Goal: Find specific page/section: Find specific page/section

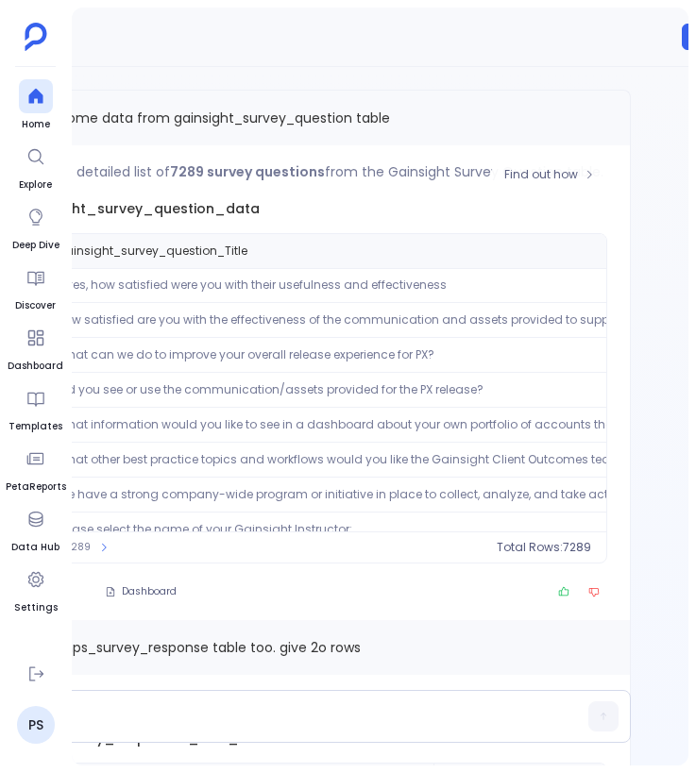
scroll to position [0, 147]
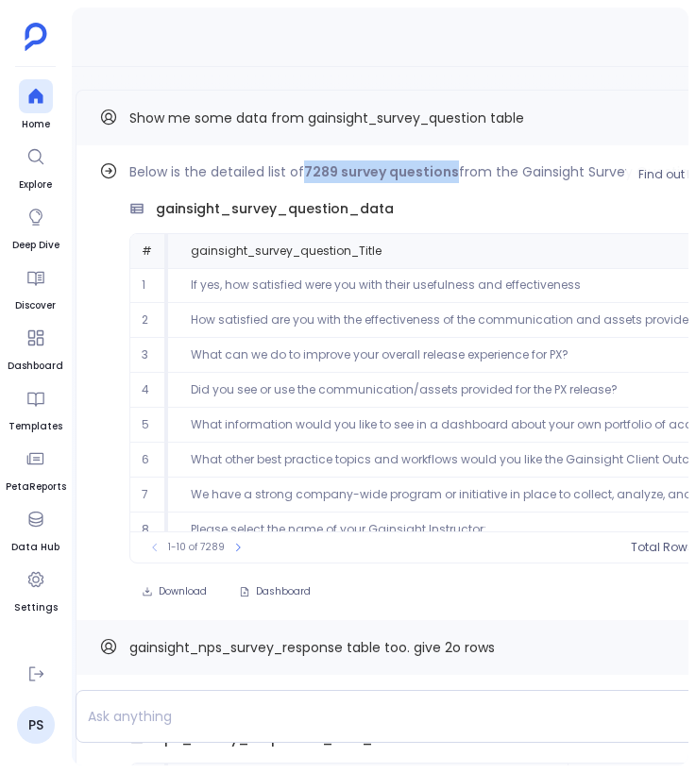
drag, startPoint x: 309, startPoint y: 171, endPoint x: 455, endPoint y: 173, distance: 146.3
click at [456, 173] on p "Below is the detailed list of 7289 survey questions from the Gainsight Survey Q…" at bounding box center [435, 171] width 612 height 23
click at [455, 173] on p "Below is the detailed list of 7289 survey questions from the Gainsight Survey Q…" at bounding box center [435, 171] width 612 height 23
drag, startPoint x: 309, startPoint y: 173, endPoint x: 453, endPoint y: 170, distance: 144.4
click at [453, 170] on strong "7289 survey questions" at bounding box center [381, 171] width 155 height 19
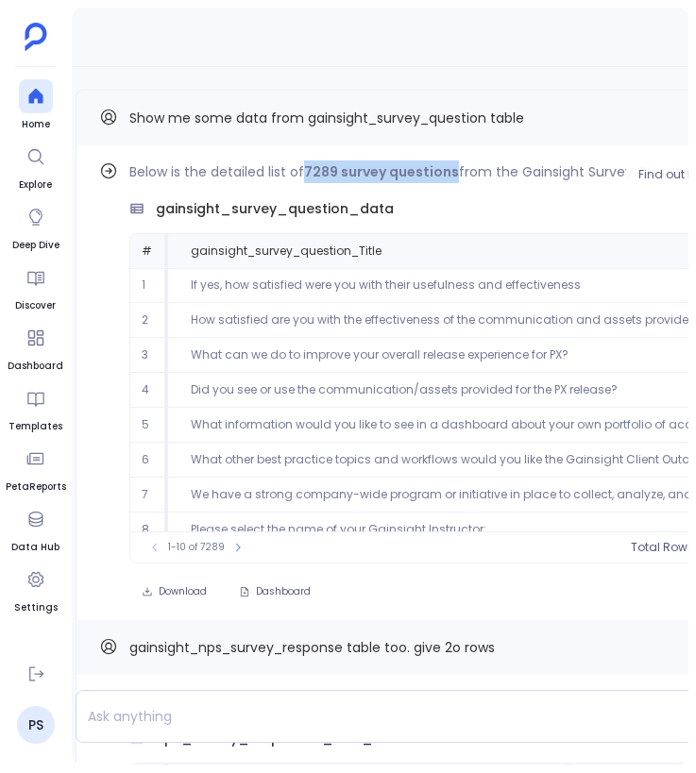
click at [453, 170] on strong "7289 survey questions" at bounding box center [381, 171] width 155 height 19
drag, startPoint x: 310, startPoint y: 172, endPoint x: 453, endPoint y: 168, distance: 143.5
click at [453, 168] on strong "7289 survey questions" at bounding box center [381, 171] width 155 height 19
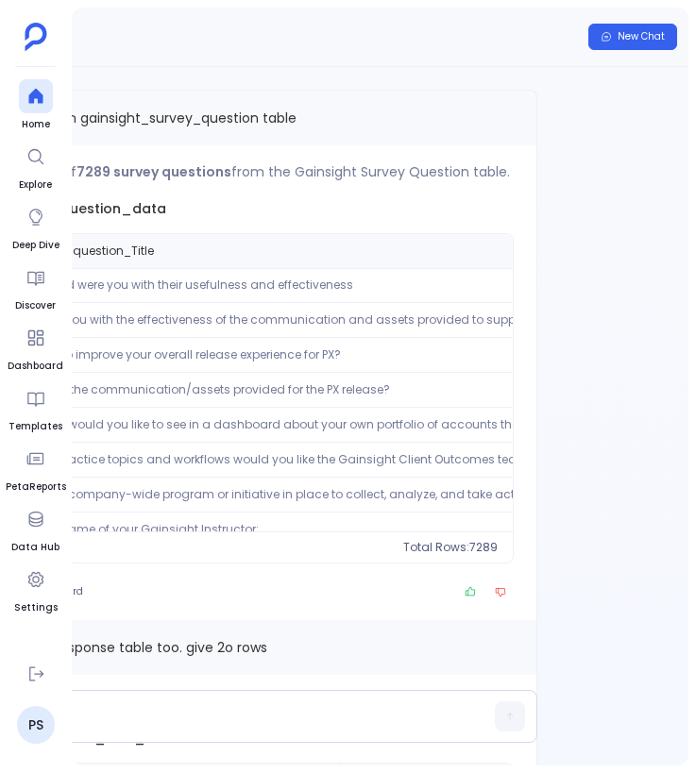
click at [549, 185] on div "Find out how Below is the detailed list of 20 rows from the Gainsight NPS Surve…" at bounding box center [192, 416] width 991 height 698
click at [393, 191] on div "Below is the detailed list of 7289 survey questions from the Gainsight Survey Q…" at bounding box center [208, 361] width 612 height 403
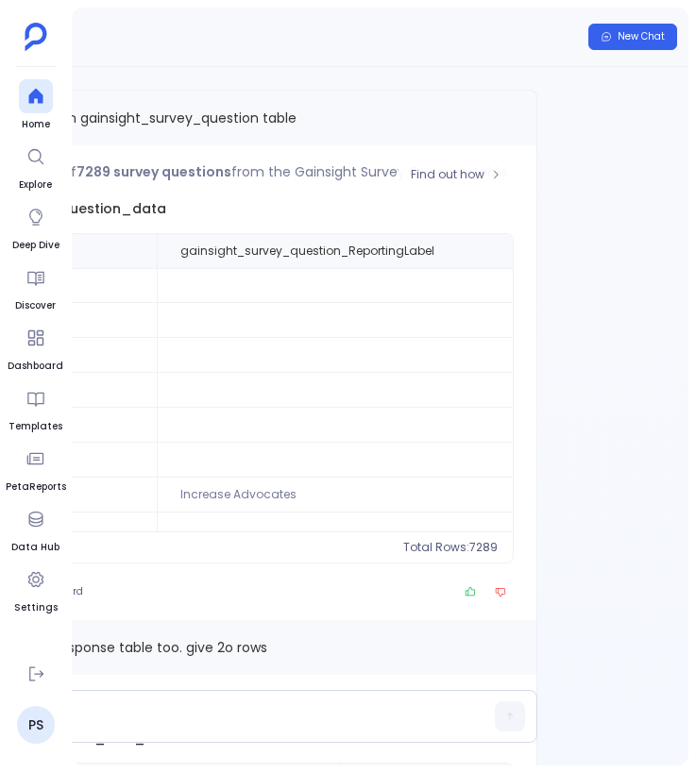
click at [493, 210] on div "gainsight_survey_question_data" at bounding box center [208, 208] width 612 height 20
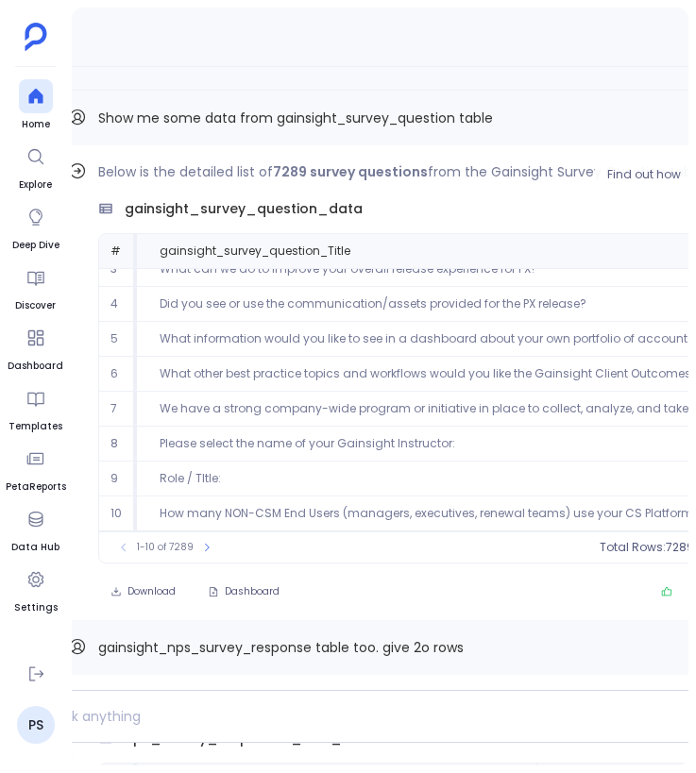
scroll to position [0, 0]
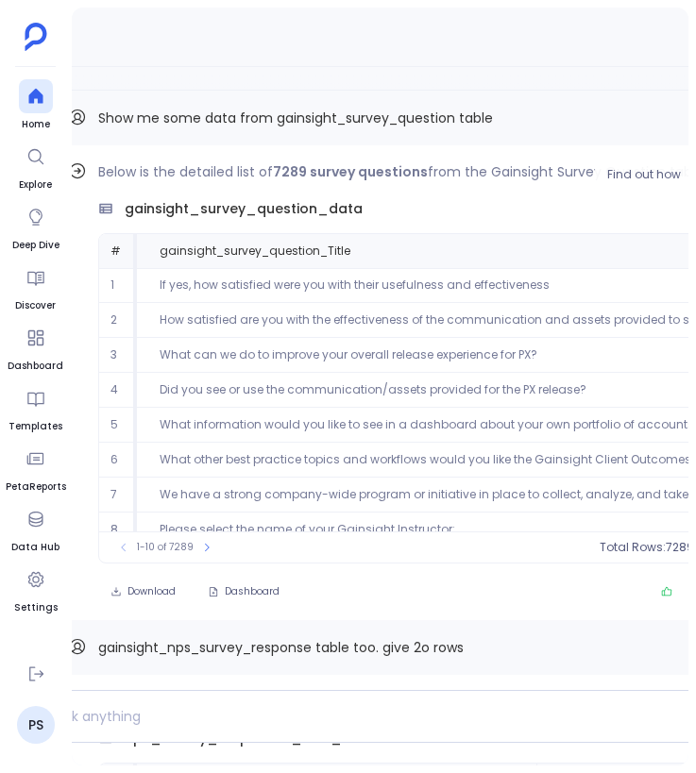
click at [485, 193] on div "Below is the detailed list of 7289 survey questions from the Gainsight Survey Q…" at bounding box center [404, 361] width 612 height 403
